Goal: Information Seeking & Learning: Learn about a topic

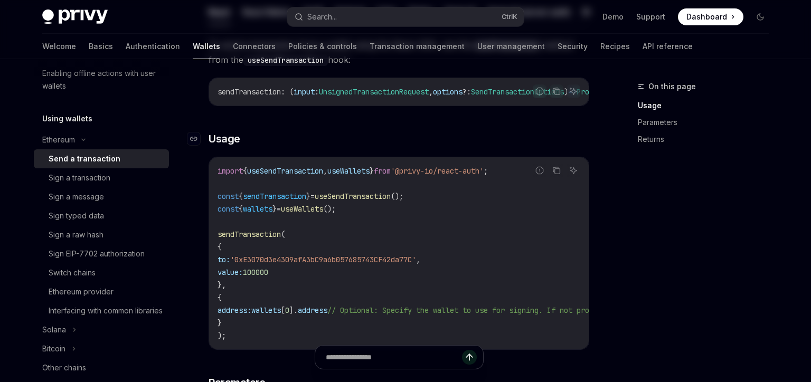
scroll to position [181, 0]
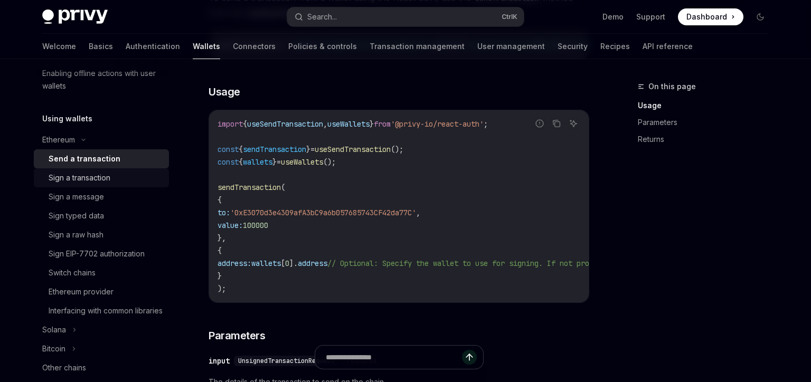
click at [66, 171] on link "Sign a transaction" at bounding box center [101, 177] width 135 height 19
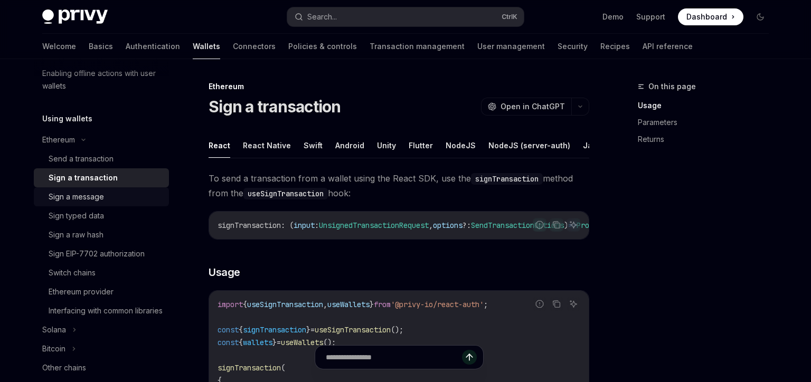
click at [81, 202] on div "Sign a message" at bounding box center [76, 197] width 55 height 13
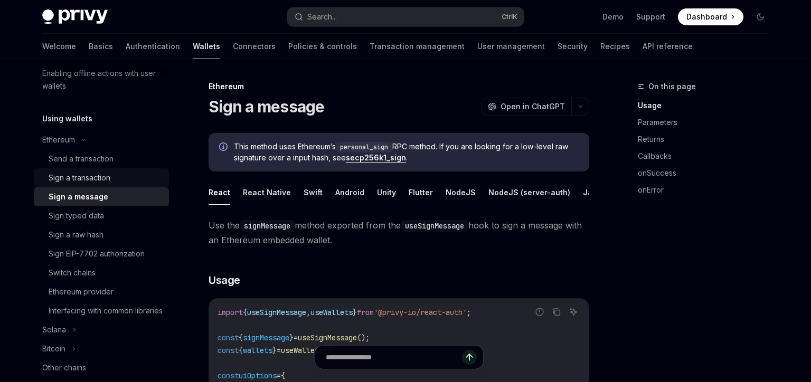
click at [113, 177] on div "Sign a transaction" at bounding box center [106, 178] width 114 height 13
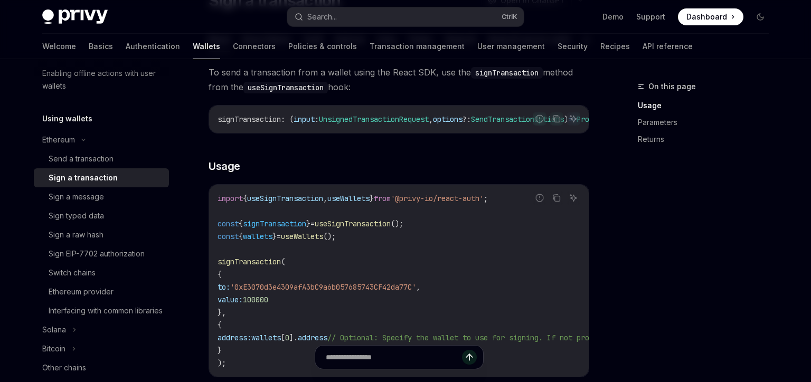
scroll to position [120, 0]
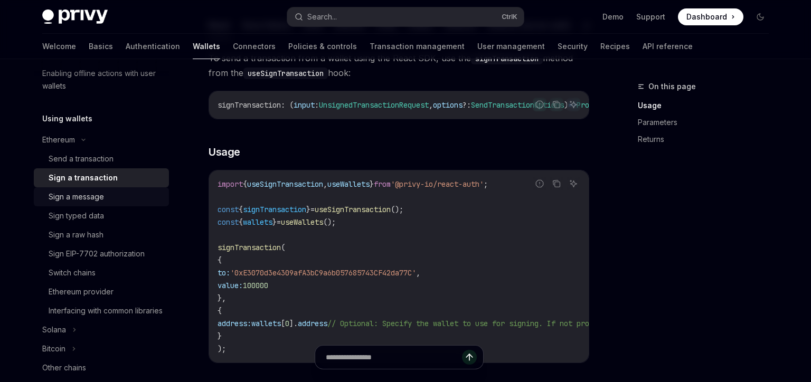
click at [88, 192] on div "Sign a message" at bounding box center [76, 197] width 55 height 13
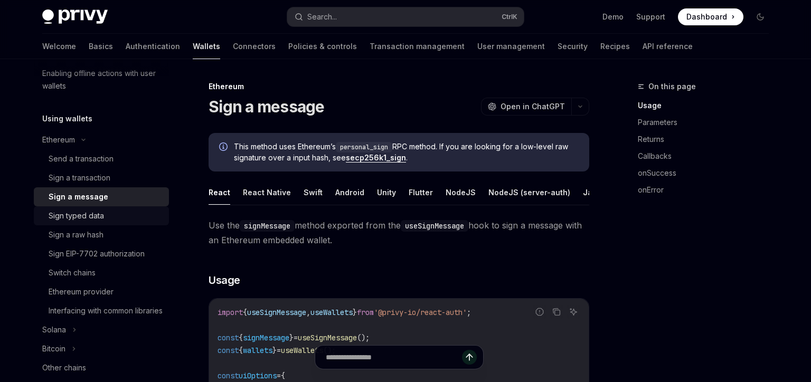
click at [89, 211] on div "Sign typed data" at bounding box center [76, 216] width 55 height 13
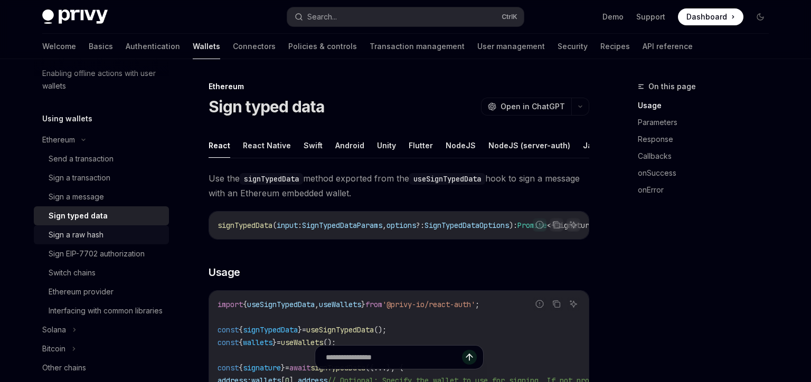
click at [106, 235] on div "Sign a raw hash" at bounding box center [106, 235] width 114 height 13
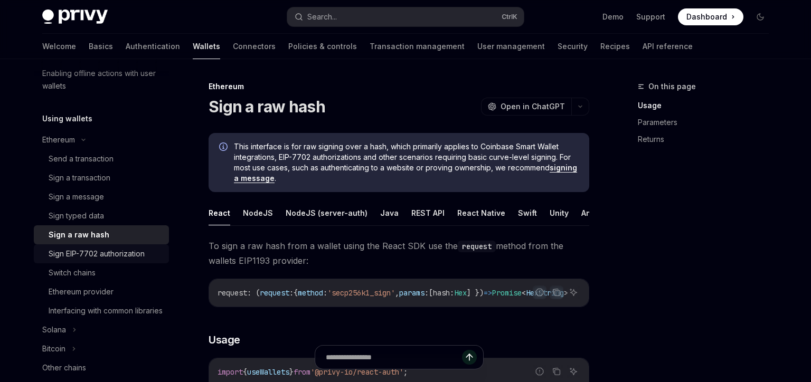
click at [111, 258] on div "Sign EIP-7702 authorization" at bounding box center [97, 254] width 96 height 13
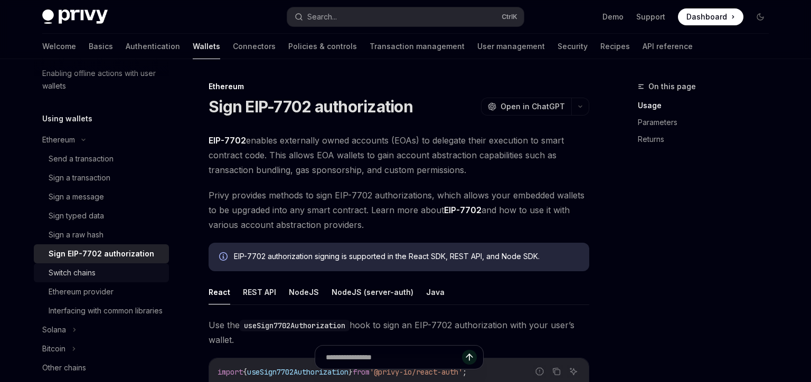
click at [113, 278] on div "Switch chains" at bounding box center [106, 273] width 114 height 13
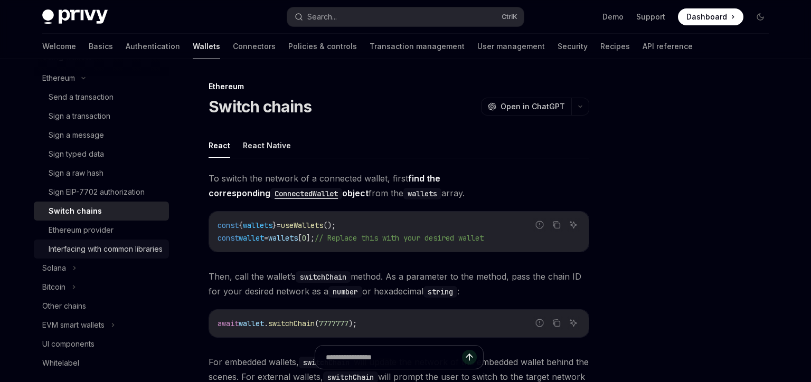
scroll to position [32, 0]
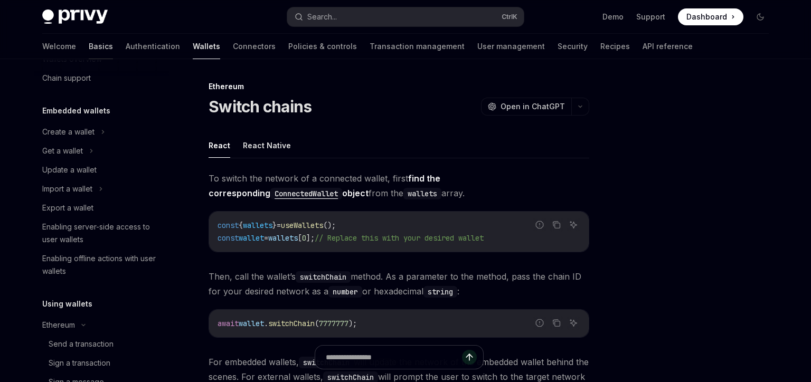
click at [89, 46] on link "Basics" at bounding box center [101, 46] width 24 height 25
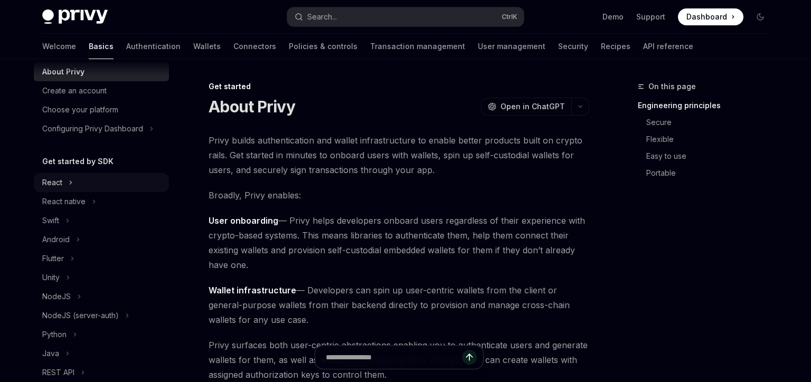
scroll to position [93, 0]
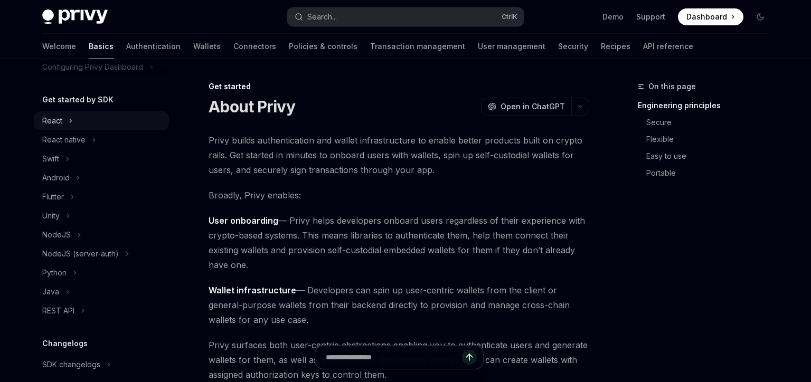
click at [60, 114] on button "React" at bounding box center [101, 120] width 135 height 19
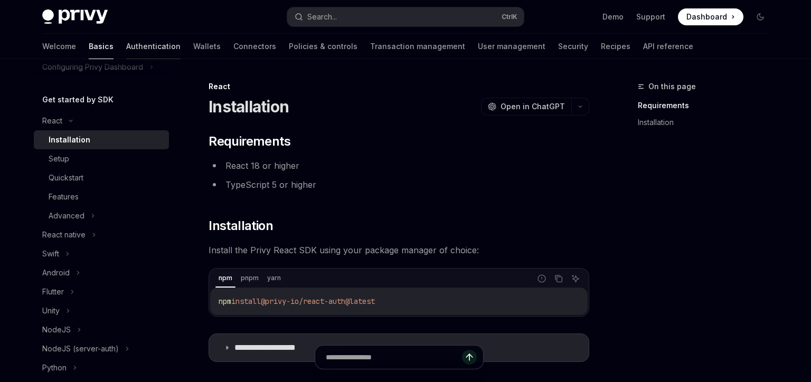
click at [126, 49] on link "Authentication" at bounding box center [153, 46] width 54 height 25
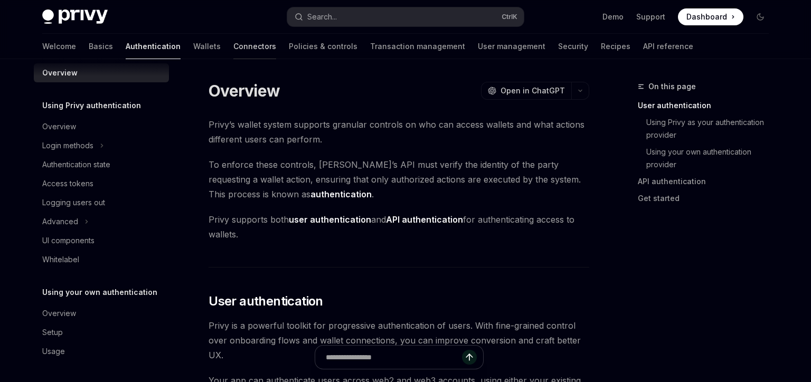
scroll to position [13, 0]
click at [233, 48] on link "Connectors" at bounding box center [254, 46] width 43 height 25
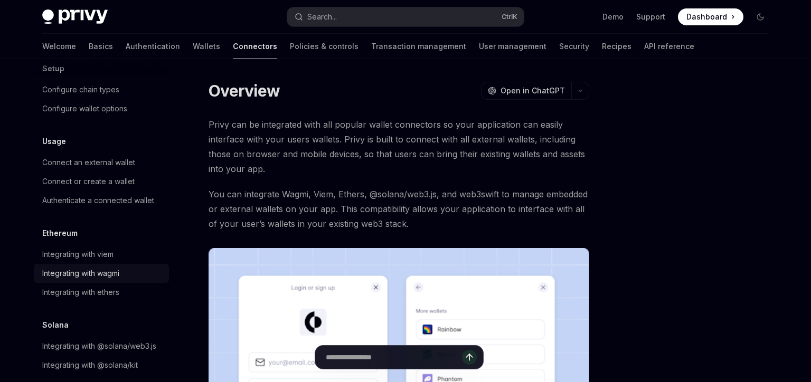
scroll to position [63, 0]
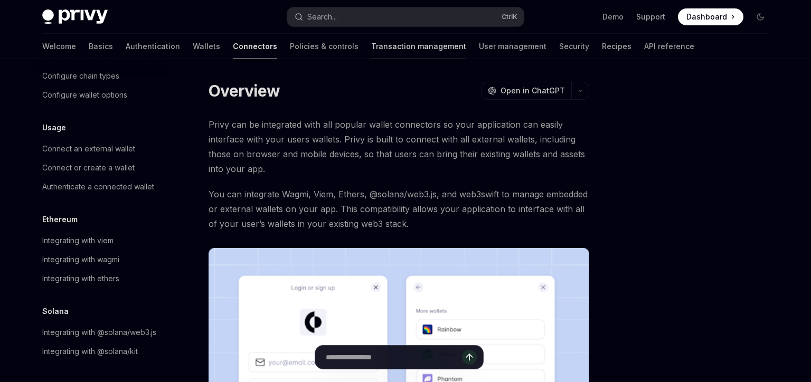
click at [371, 43] on link "Transaction management" at bounding box center [418, 46] width 95 height 25
type textarea "*"
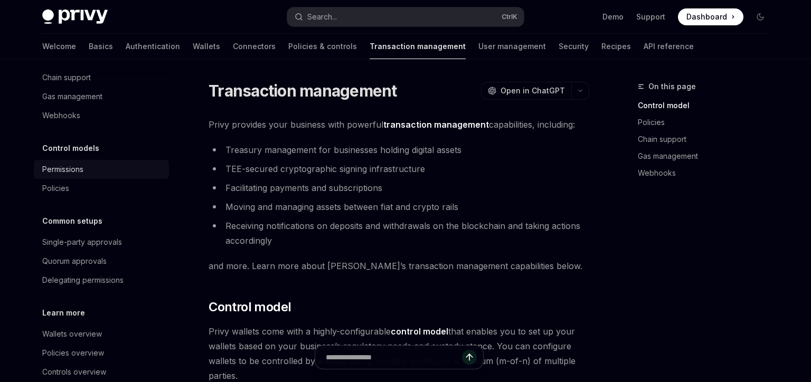
scroll to position [82, 0]
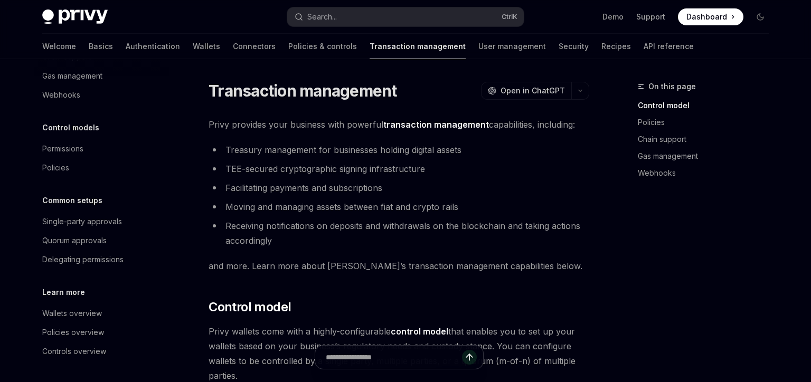
click at [485, 44] on div "Welcome Basics Authentication Wallets Connectors Policies & controls Transactio…" at bounding box center [367, 46] width 651 height 25
click at [456, 25] on button "Search... Ctrl K" at bounding box center [405, 16] width 237 height 19
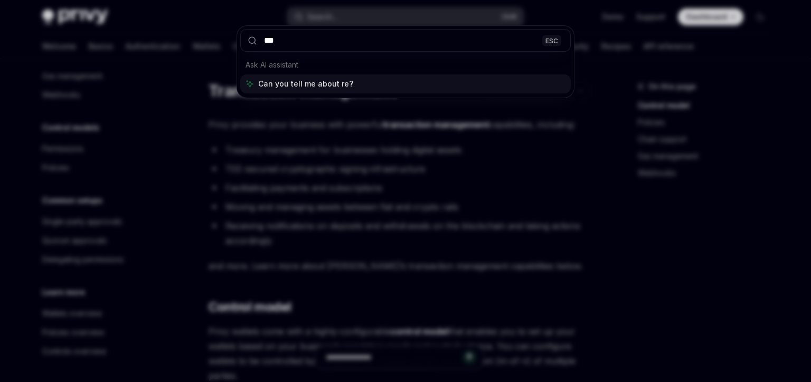
type input "****"
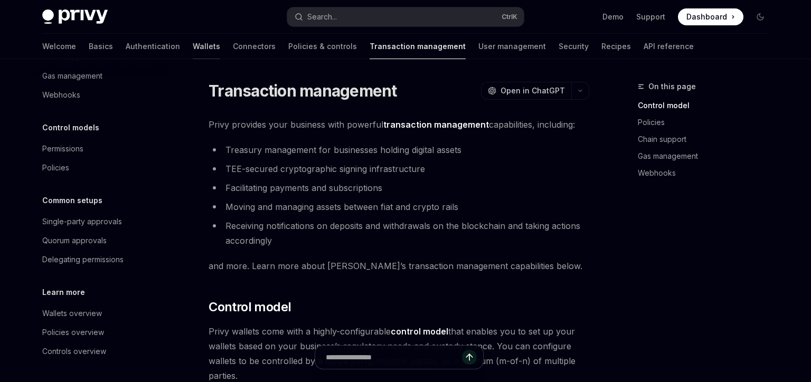
click at [193, 48] on link "Wallets" at bounding box center [206, 46] width 27 height 25
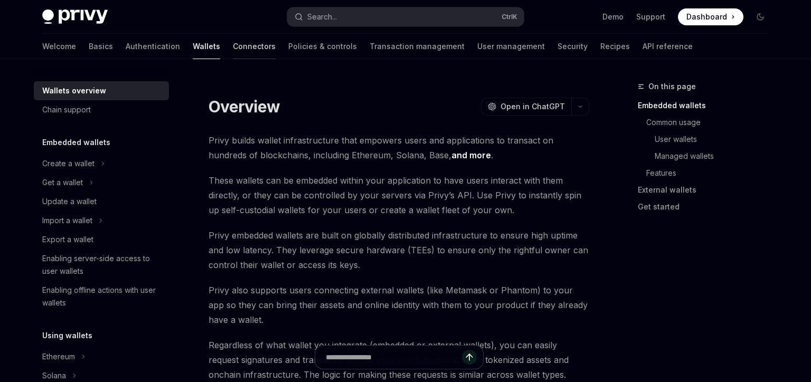
click at [233, 47] on link "Connectors" at bounding box center [254, 46] width 43 height 25
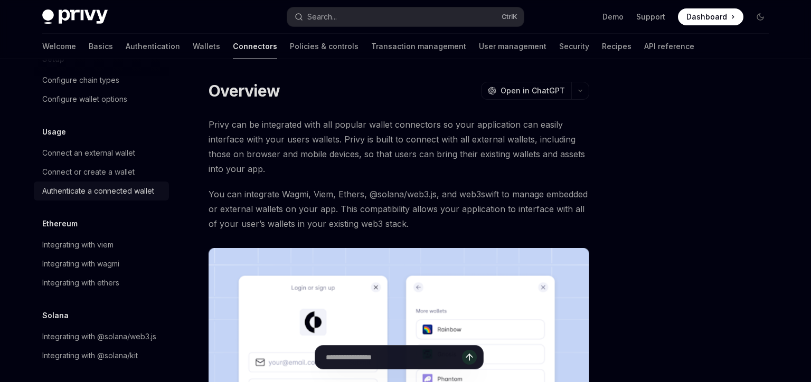
scroll to position [63, 0]
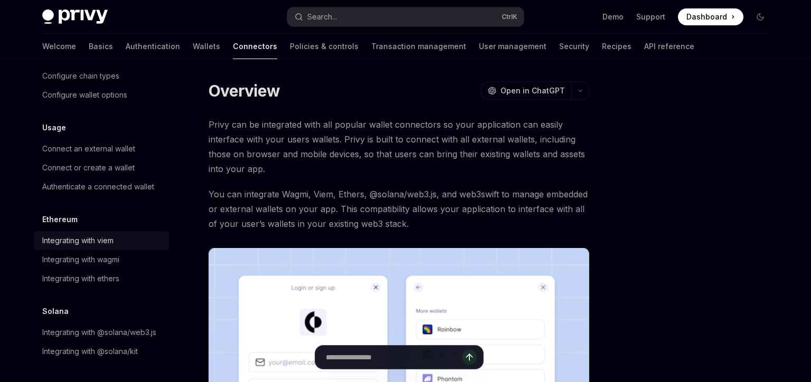
click at [84, 237] on div "Integrating with viem" at bounding box center [77, 240] width 71 height 13
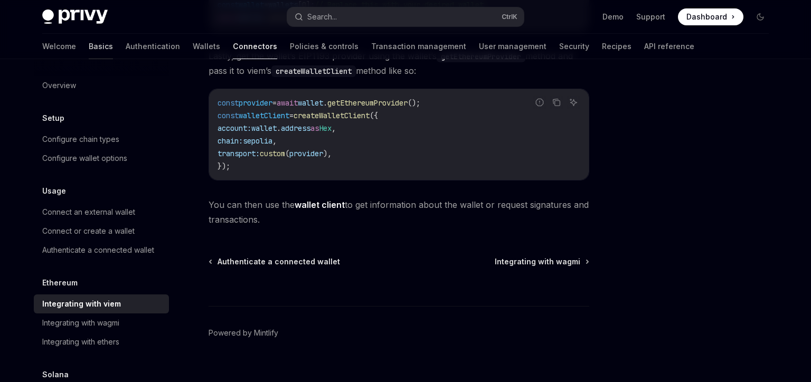
click at [89, 48] on link "Basics" at bounding box center [101, 46] width 24 height 25
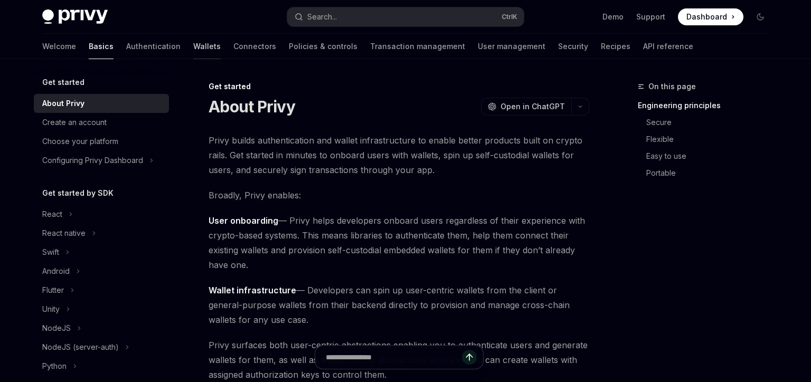
click at [193, 45] on link "Wallets" at bounding box center [206, 46] width 27 height 25
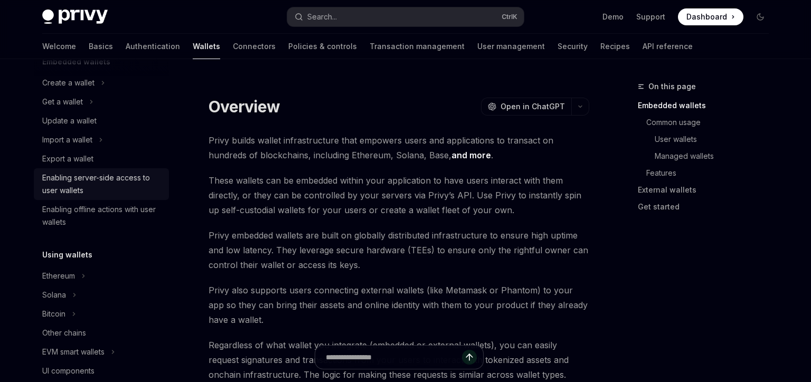
scroll to position [124, 0]
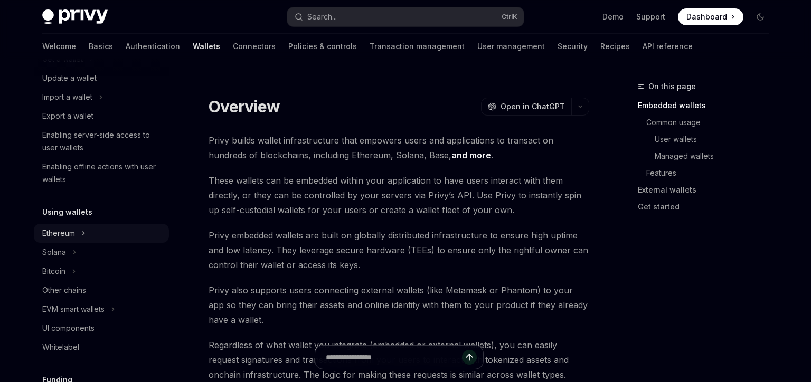
click at [74, 239] on div "Ethereum" at bounding box center [58, 233] width 33 height 13
type textarea "*"
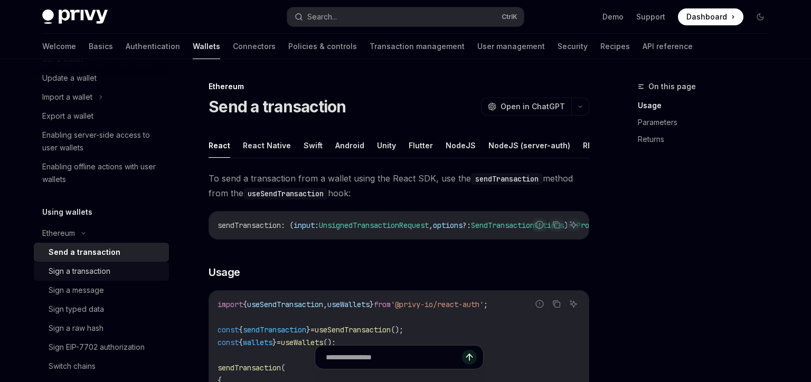
scroll to position [185, 0]
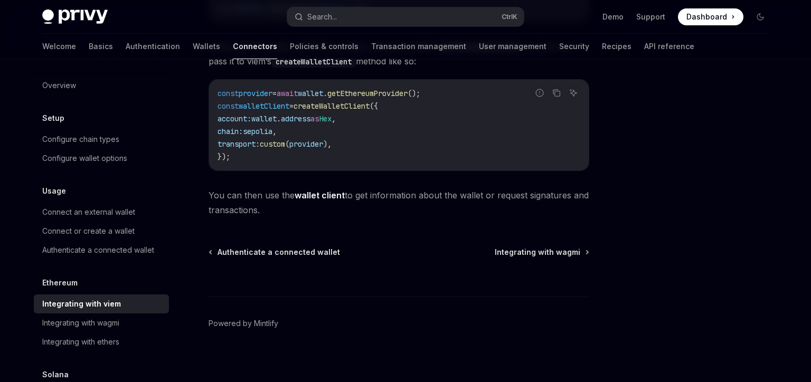
scroll to position [376, 0]
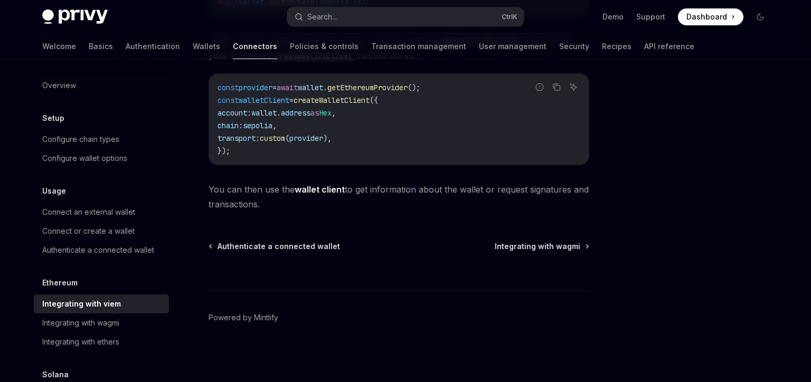
click at [304, 189] on strong "wallet client" at bounding box center [320, 189] width 50 height 11
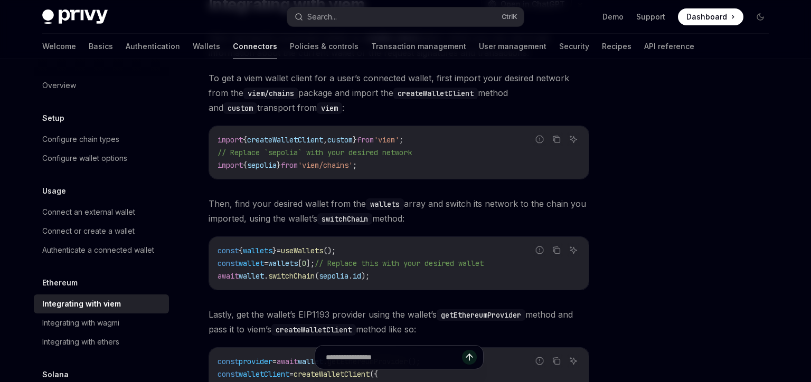
scroll to position [120, 0]
